Goal: Transaction & Acquisition: Download file/media

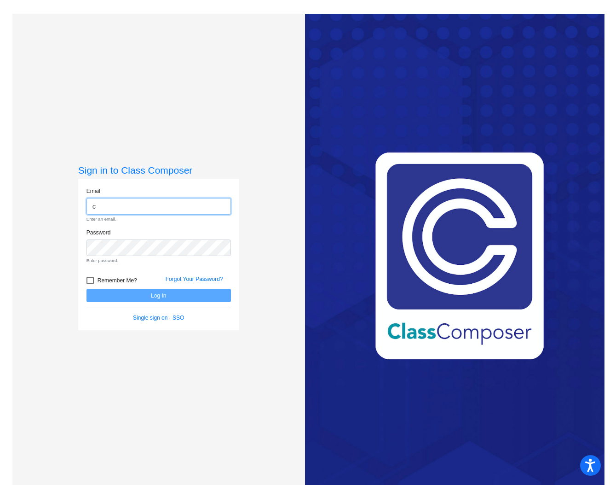
type input "[EMAIL_ADDRESS][DOMAIN_NAME]"
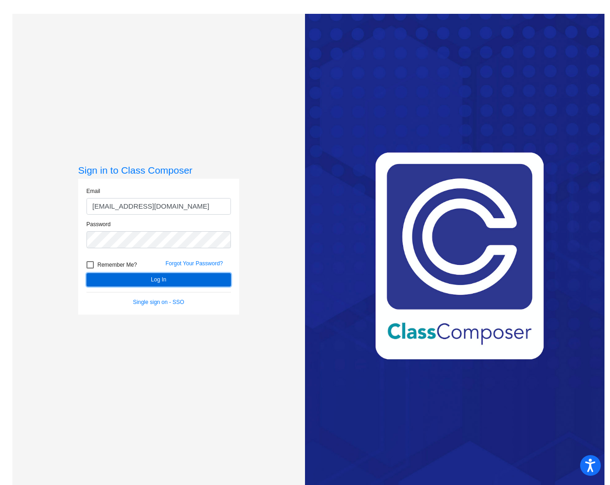
click at [146, 280] on button "Log In" at bounding box center [159, 279] width 145 height 13
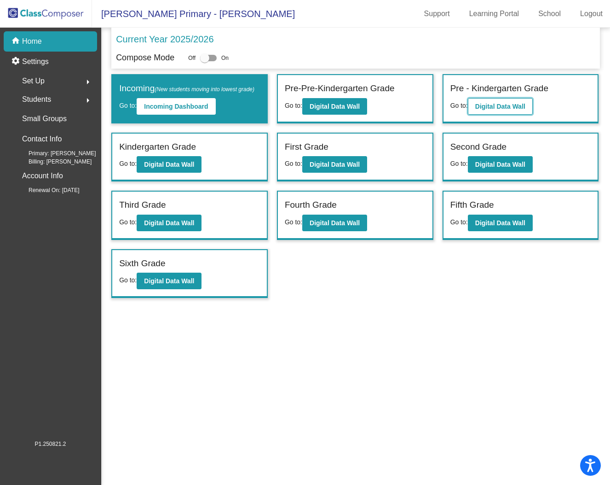
click at [511, 105] on b "Digital Data Wall" at bounding box center [500, 106] width 50 height 7
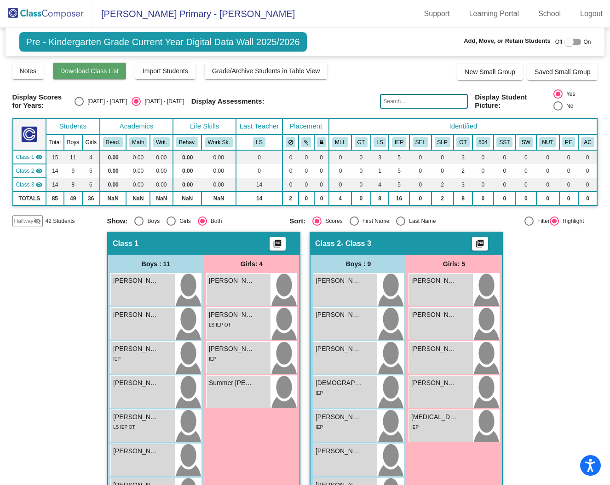
click at [96, 69] on span "Download Class List" at bounding box center [89, 70] width 58 height 7
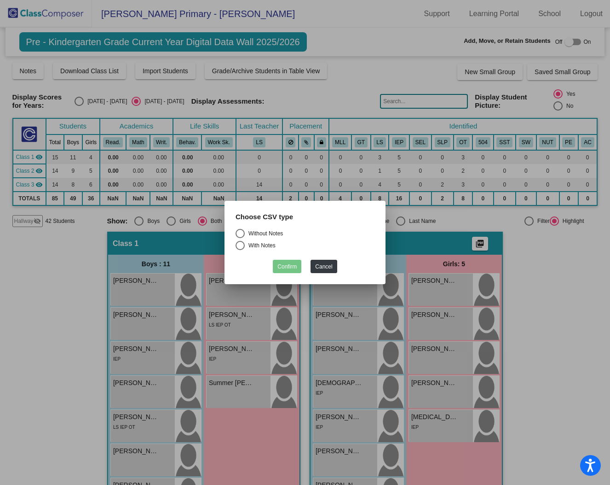
click at [243, 230] on div "Select an option" at bounding box center [240, 233] width 9 height 9
click at [240, 238] on input "Without Notes" at bounding box center [240, 238] width 0 height 0
radio input "true"
click at [297, 265] on button "Confirm" at bounding box center [287, 266] width 29 height 13
